Goal: Submit feedback/report problem

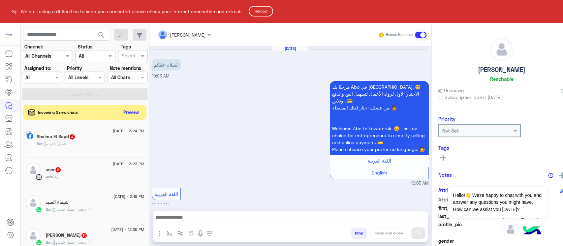
scroll to position [3, 0]
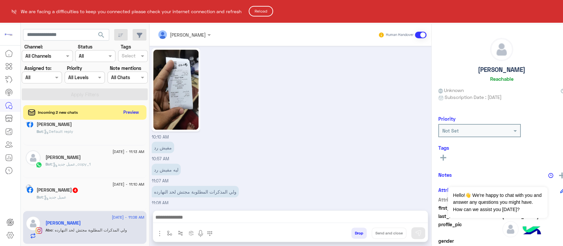
click at [269, 11] on button "Reload" at bounding box center [261, 11] width 24 height 11
